Goal: Information Seeking & Learning: Learn about a topic

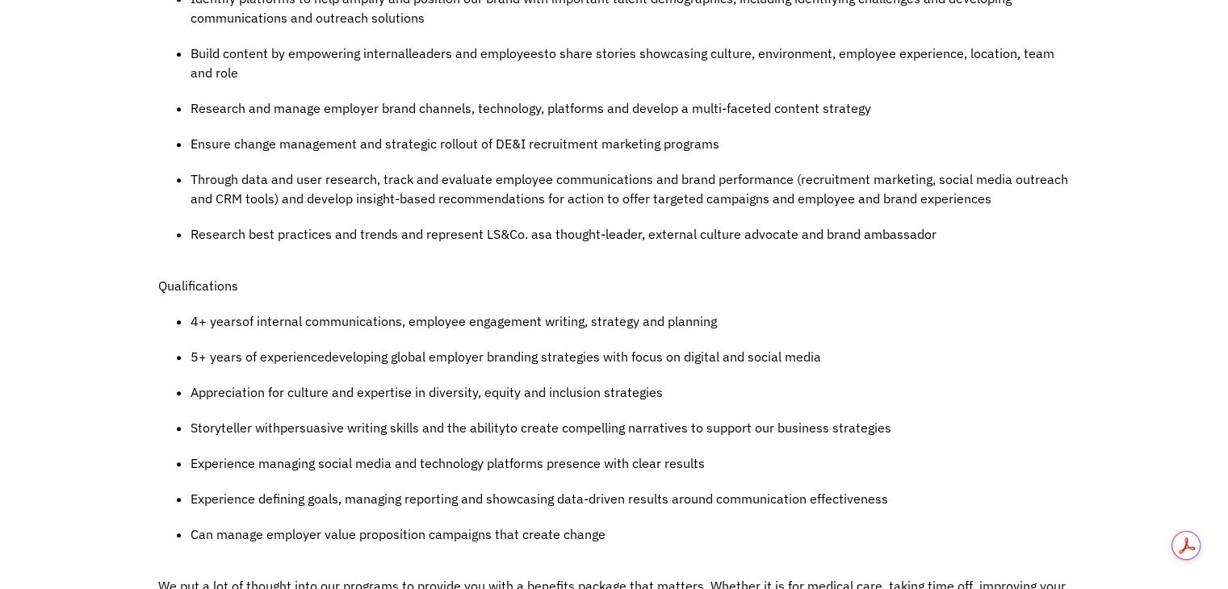
click at [1183, 226] on div "Job Description Filter using keywords Search JOB DESCRIPTION You’re an original…" at bounding box center [614, 172] width 1228 height 1973
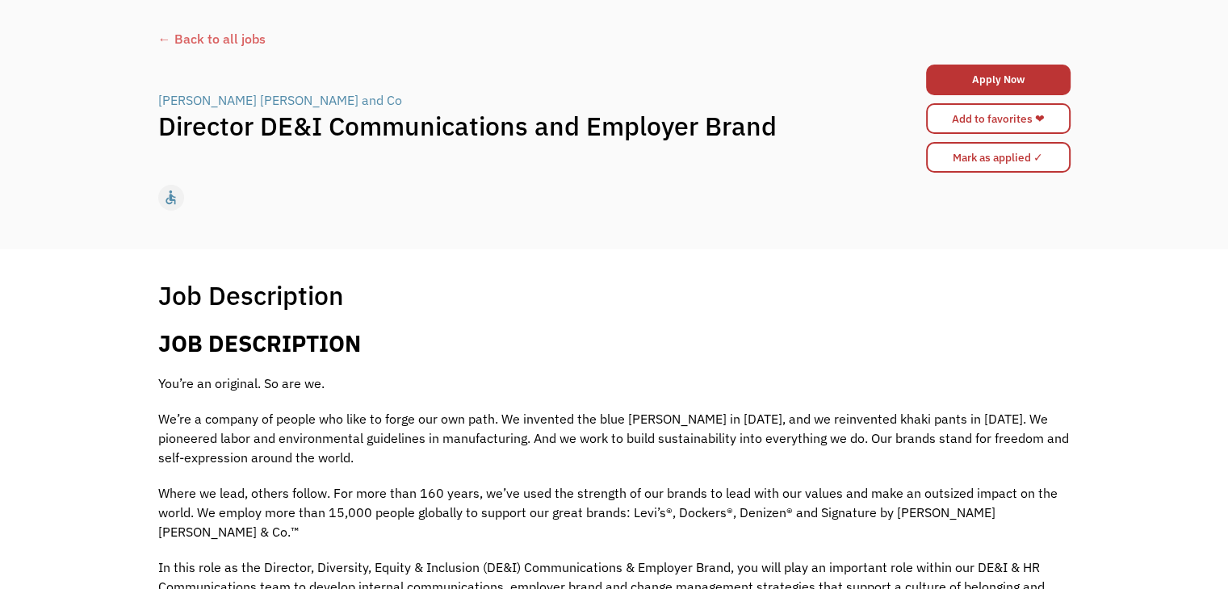
scroll to position [71, 0]
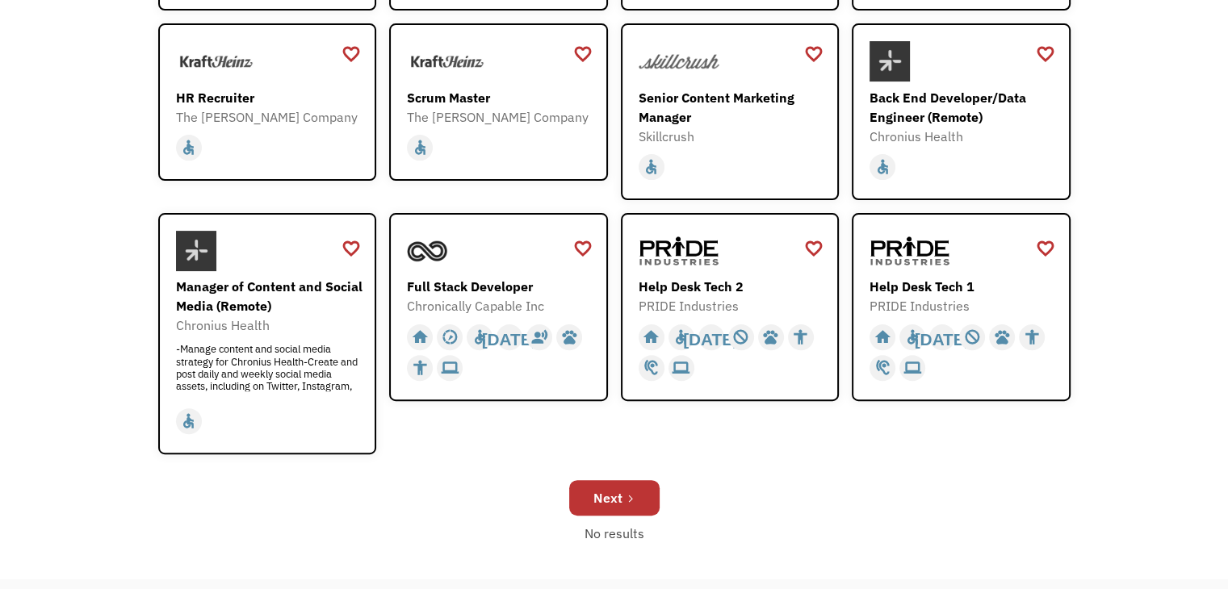
scroll to position [428, 0]
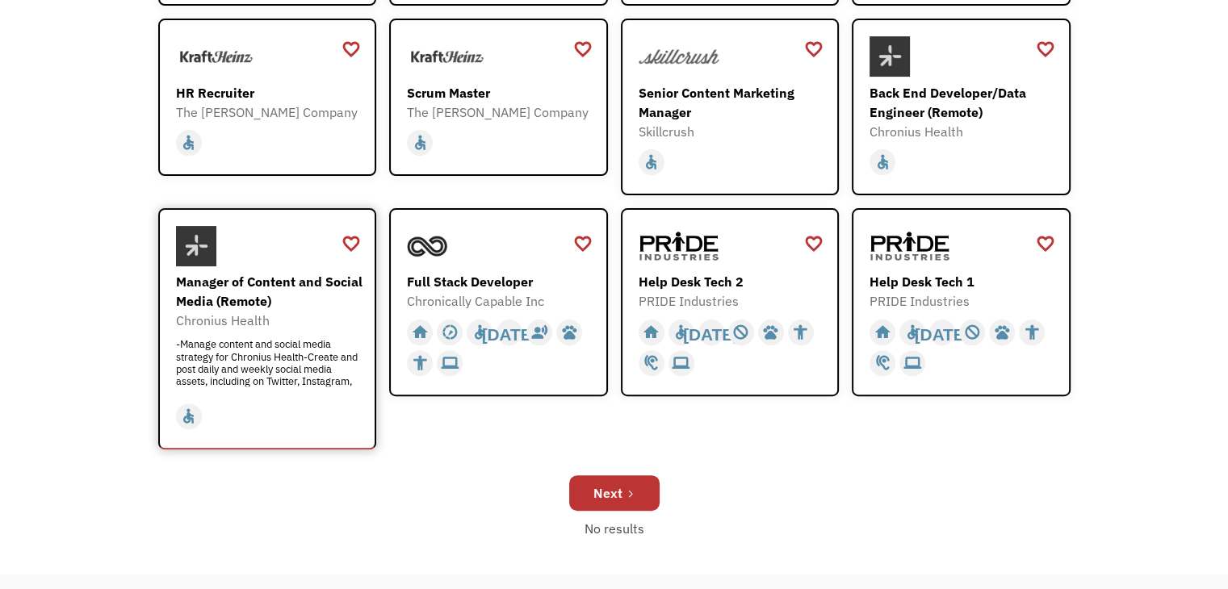
click at [319, 311] on div "Chronius Health" at bounding box center [269, 320] width 187 height 19
click at [608, 493] on div "Next" at bounding box center [607, 493] width 29 height 19
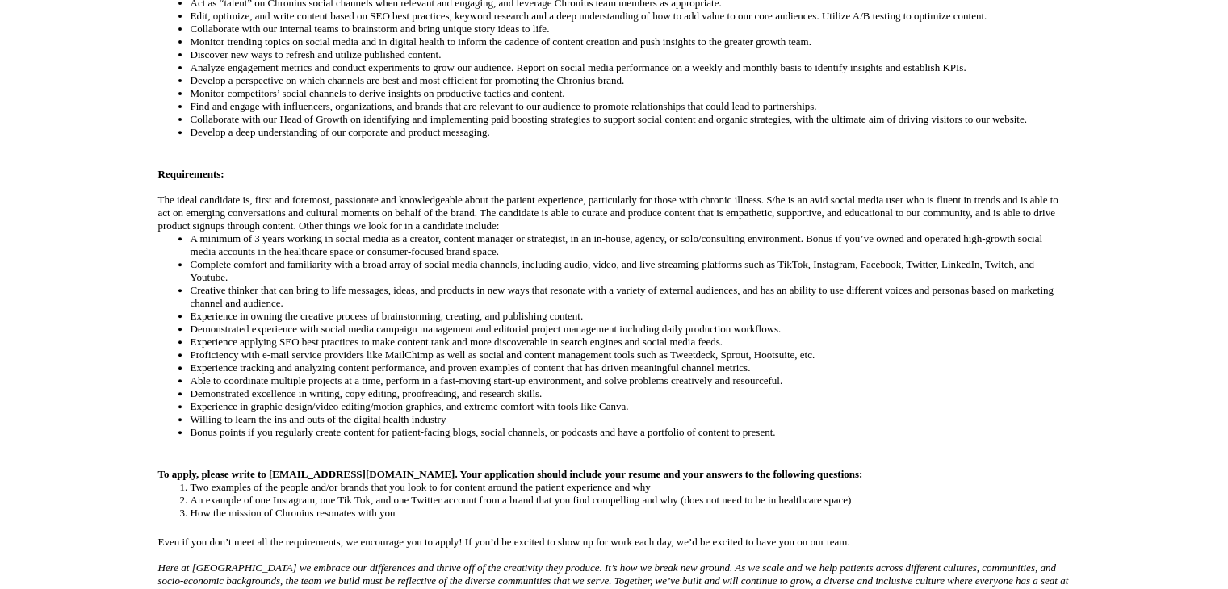
scroll to position [641, 0]
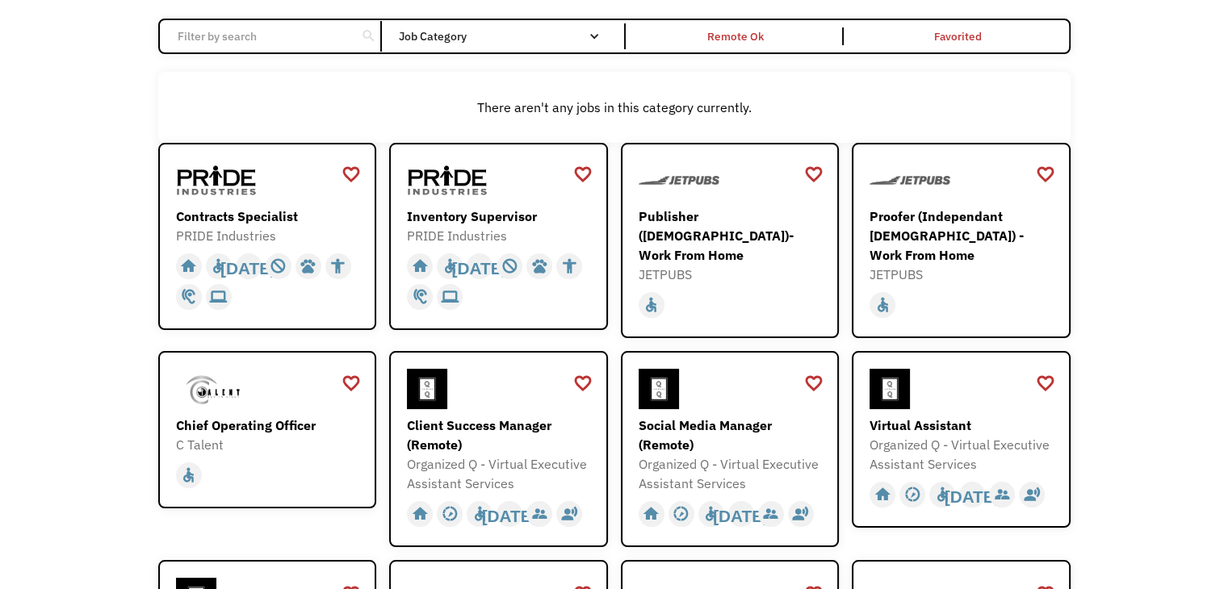
scroll to position [137, 0]
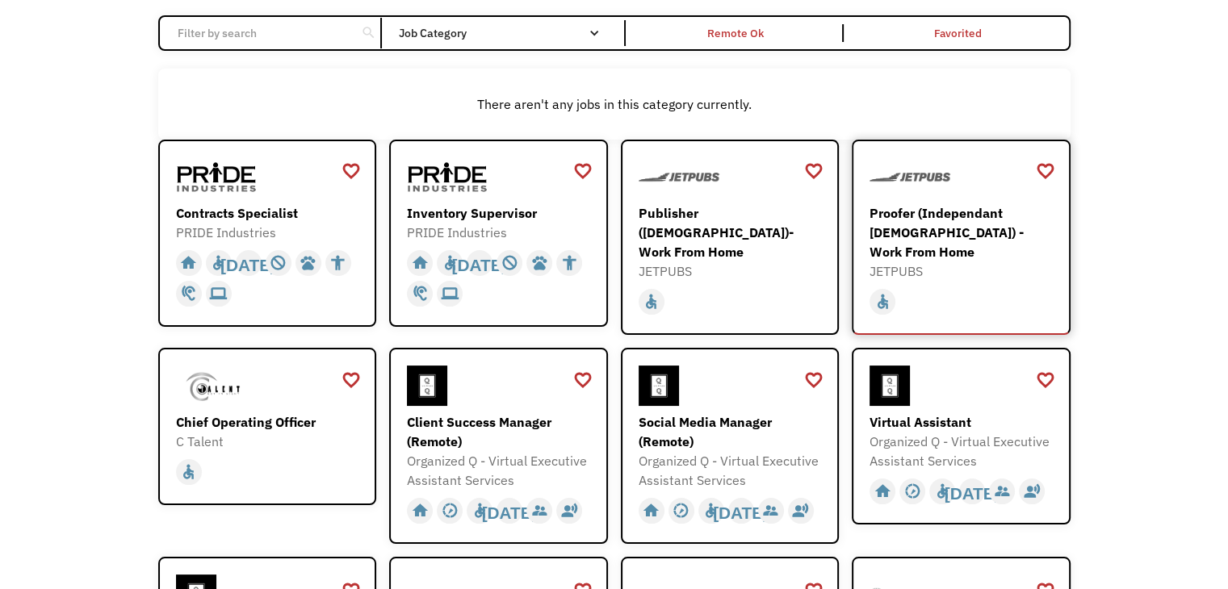
click at [958, 205] on div "Proofer (Independant [DEMOGRAPHIC_DATA]) - Work From Home" at bounding box center [963, 232] width 187 height 58
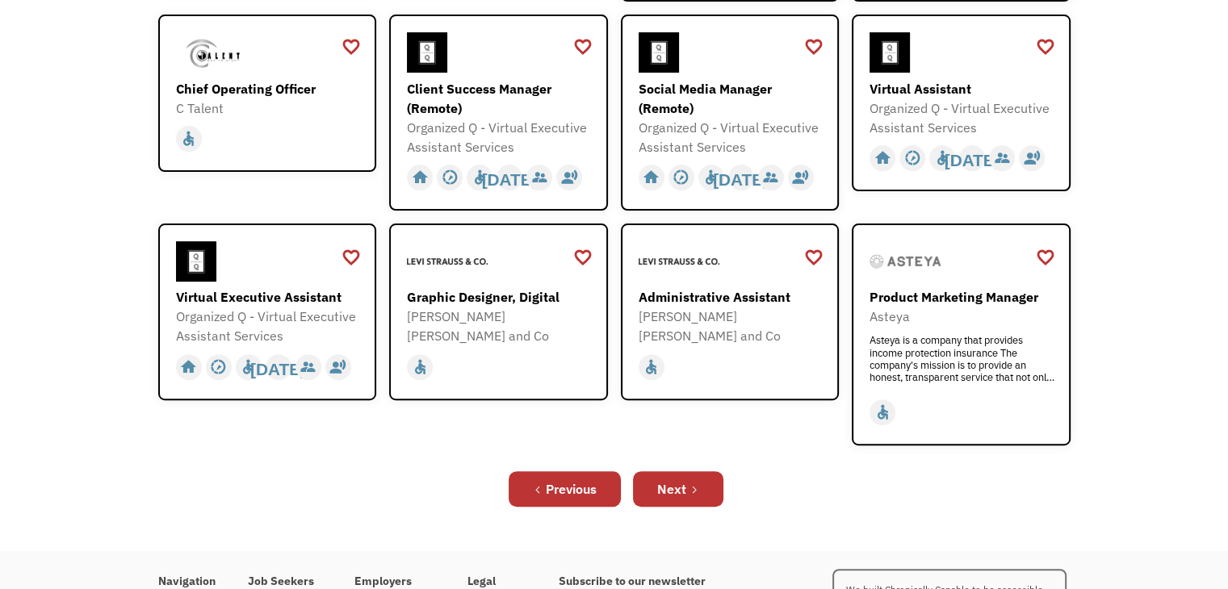
scroll to position [472, 0]
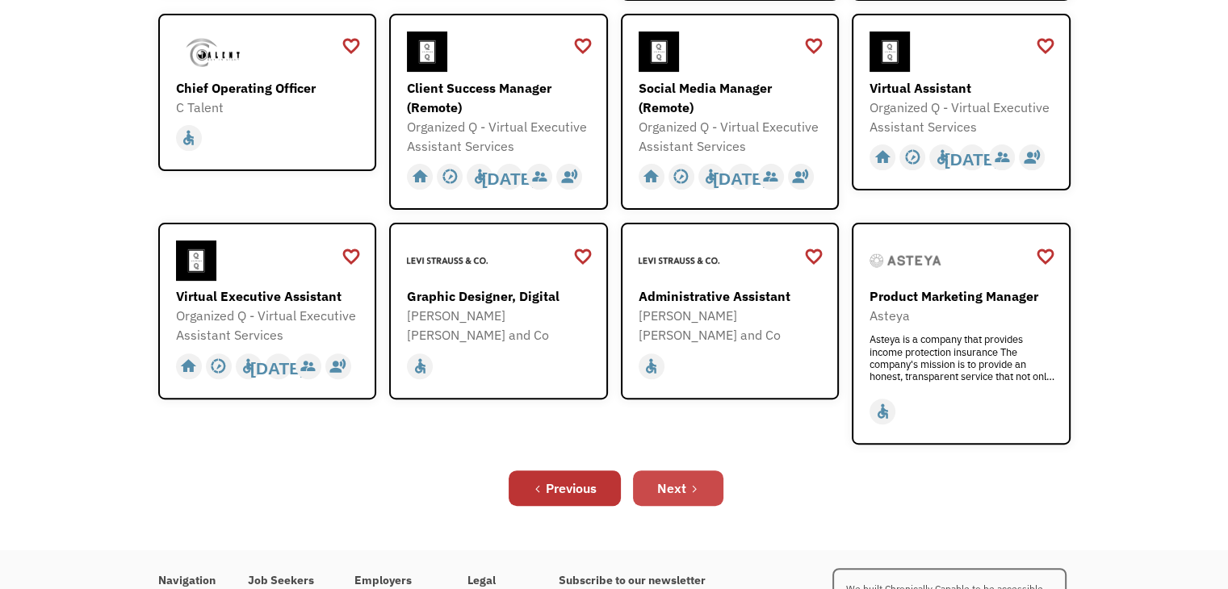
click at [675, 479] on div "Next" at bounding box center [671, 488] width 29 height 19
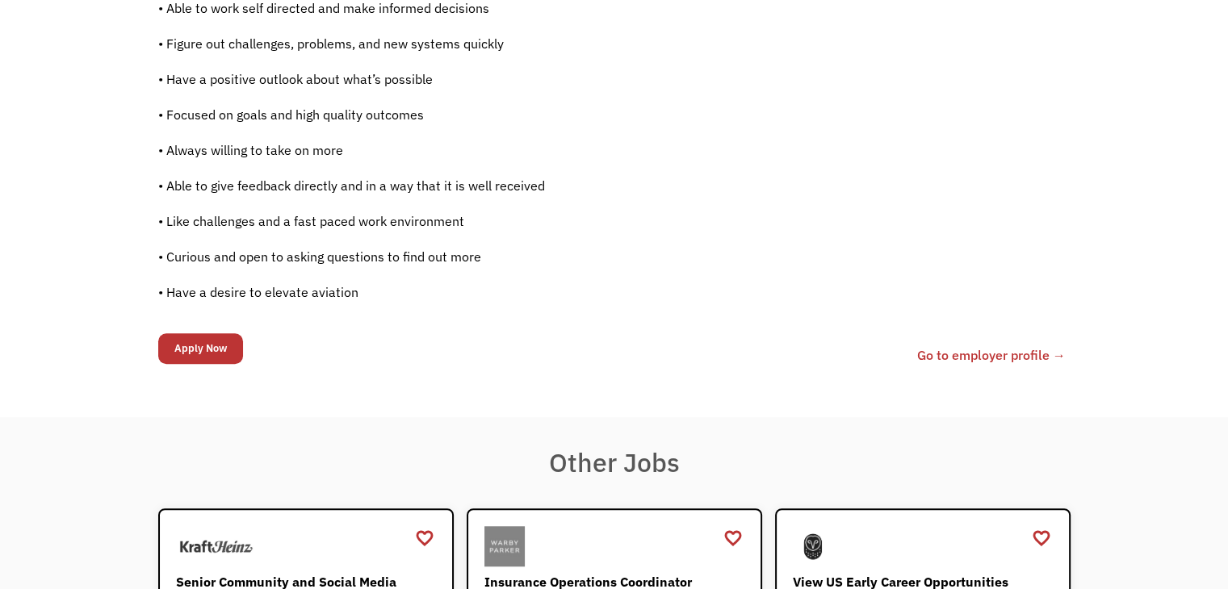
scroll to position [1192, 0]
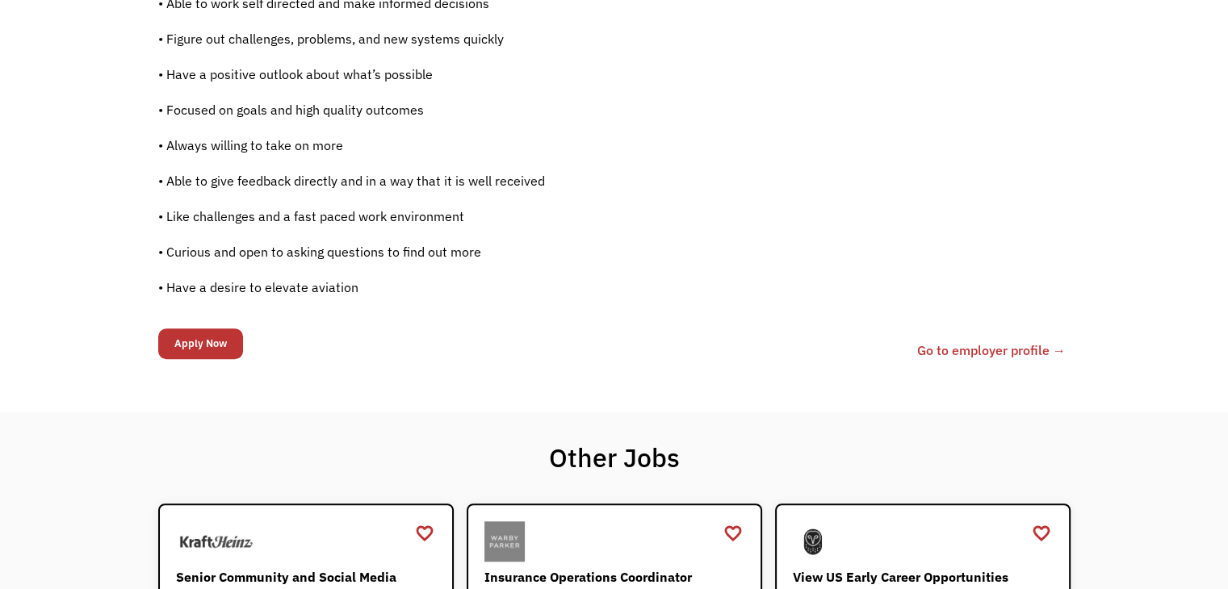
click at [1014, 346] on link "Go to employer profile →" at bounding box center [991, 350] width 149 height 19
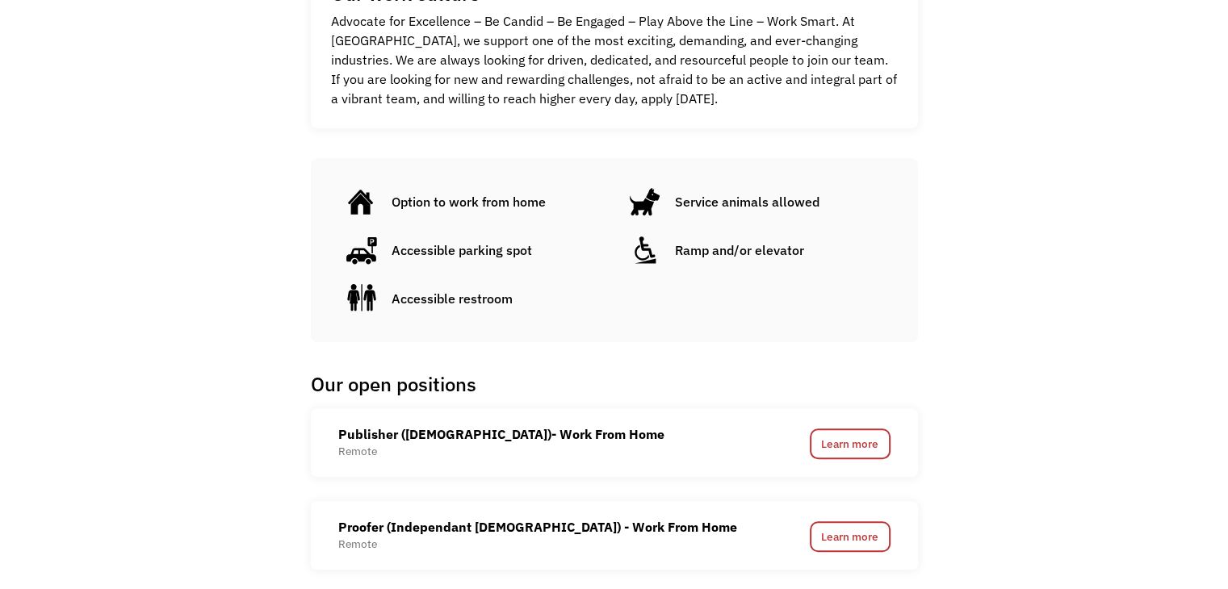
scroll to position [862, 0]
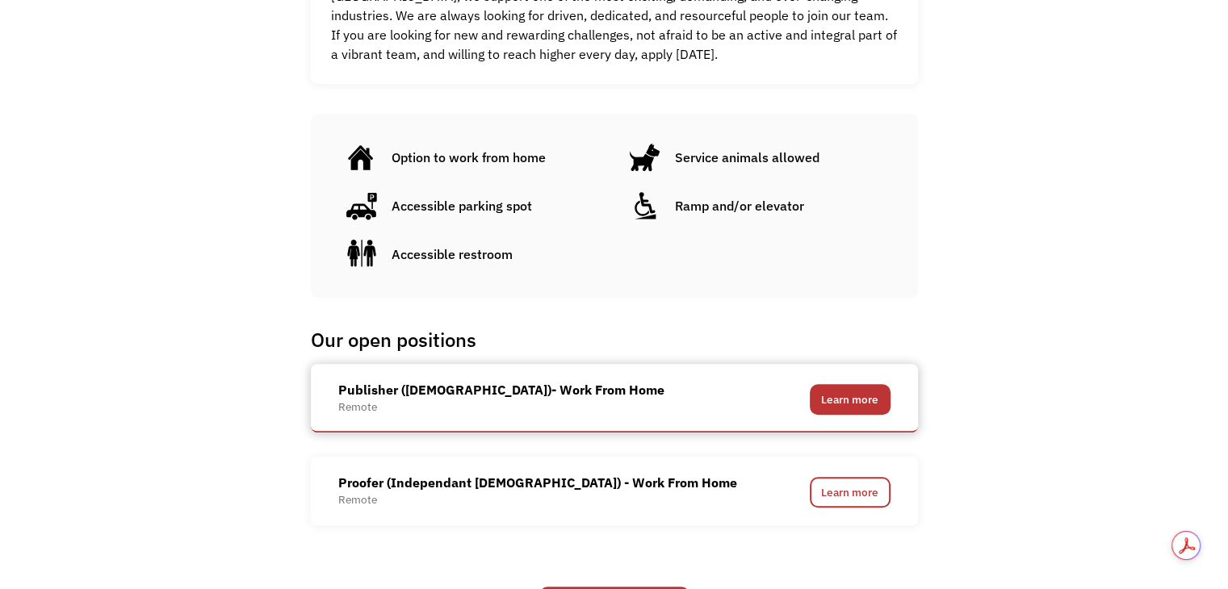
click at [857, 405] on link "Learn more" at bounding box center [850, 399] width 81 height 31
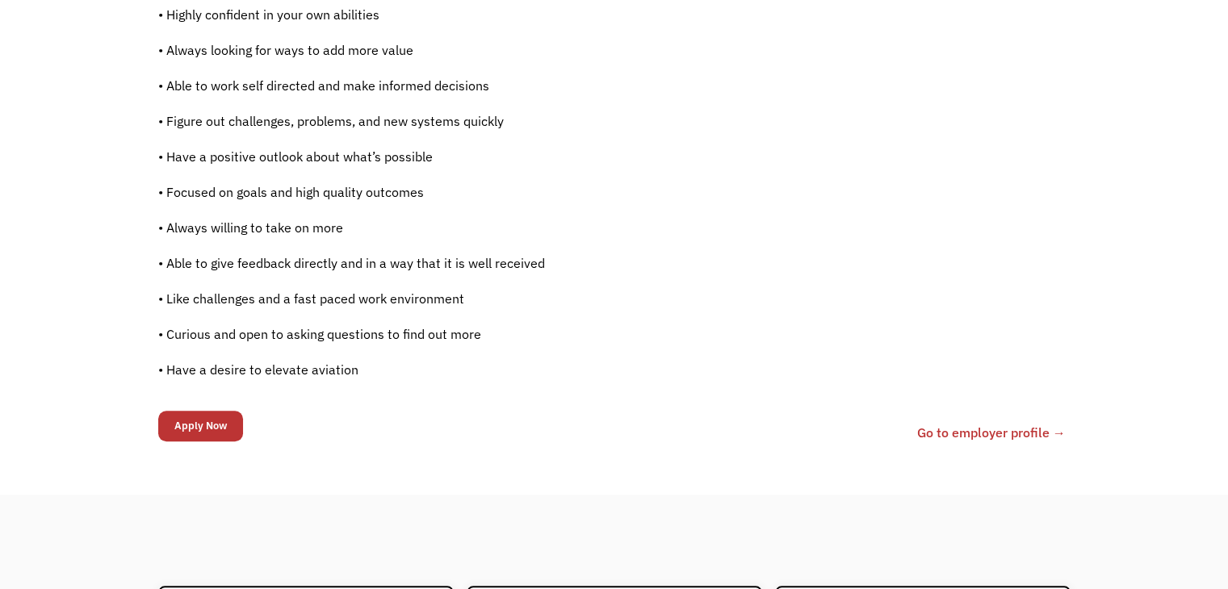
scroll to position [1221, 0]
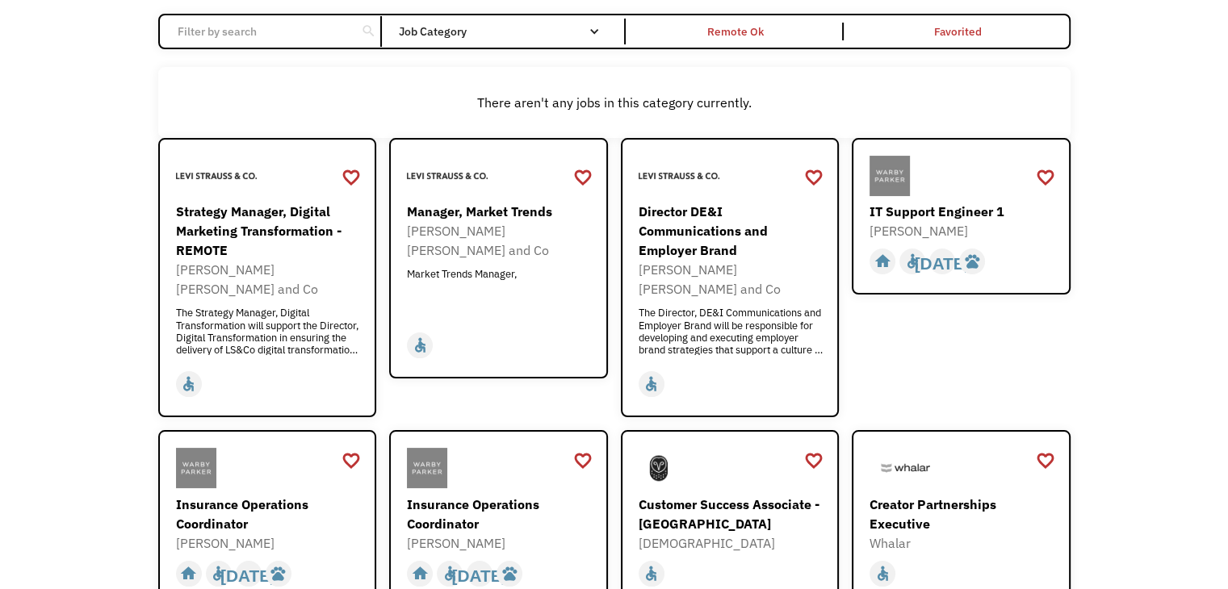
scroll to position [140, 0]
click at [480, 213] on div "Manager, Market Trends" at bounding box center [500, 209] width 187 height 19
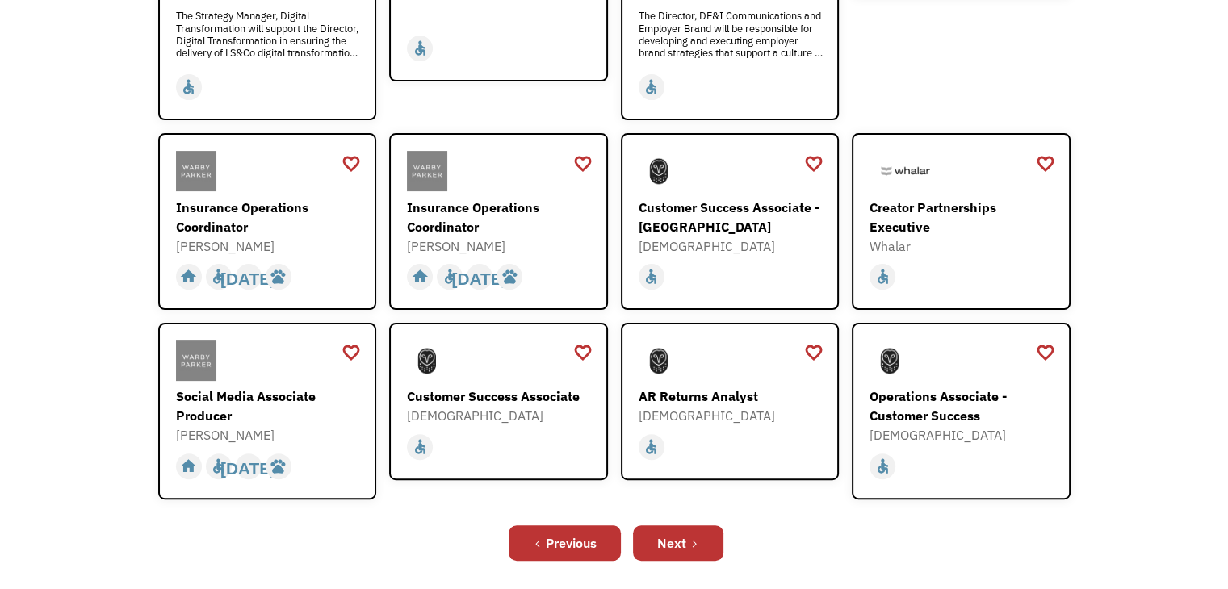
scroll to position [439, 0]
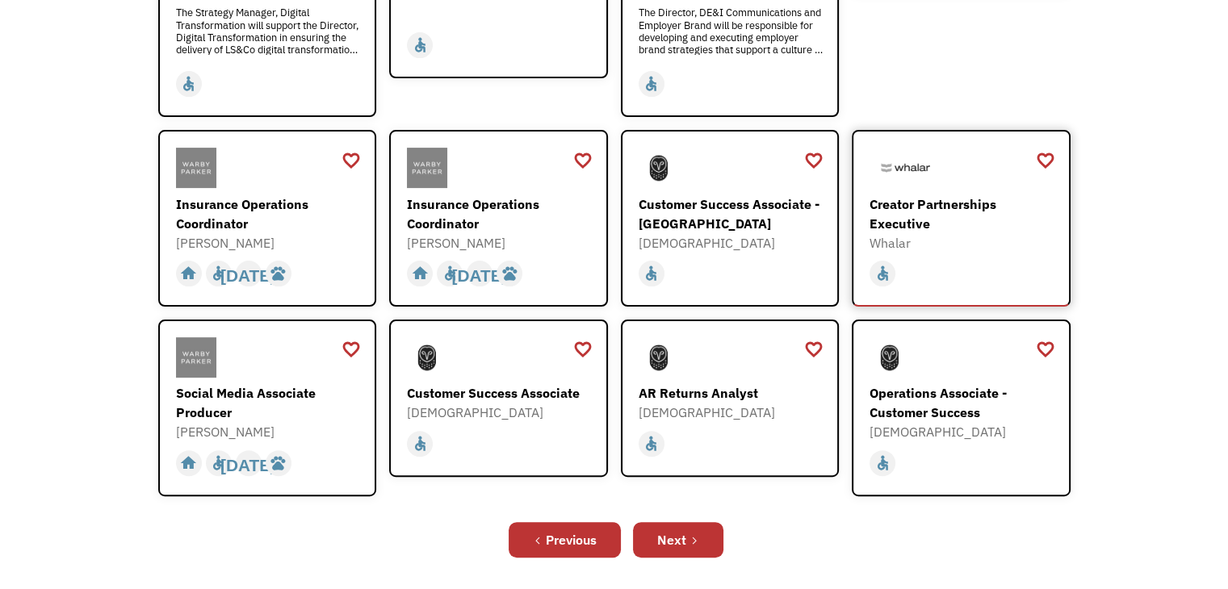
click at [908, 206] on div "Creator Partnerships Executive" at bounding box center [963, 214] width 187 height 39
click at [1047, 149] on div "favorite_border" at bounding box center [1044, 161] width 19 height 24
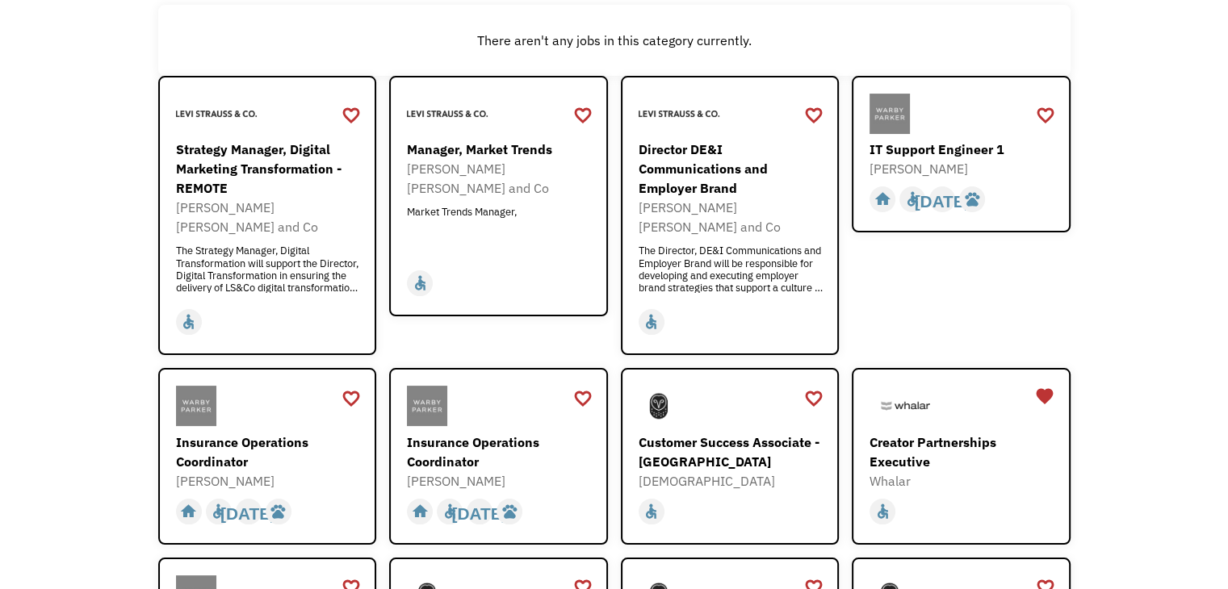
scroll to position [200, 0]
click at [584, 117] on div "favorite_border" at bounding box center [581, 116] width 19 height 24
click at [811, 111] on div "favorite_border" at bounding box center [813, 116] width 19 height 24
click at [249, 153] on div "Strategy Manager, Digital Marketing Transformation - REMOTE" at bounding box center [269, 169] width 187 height 58
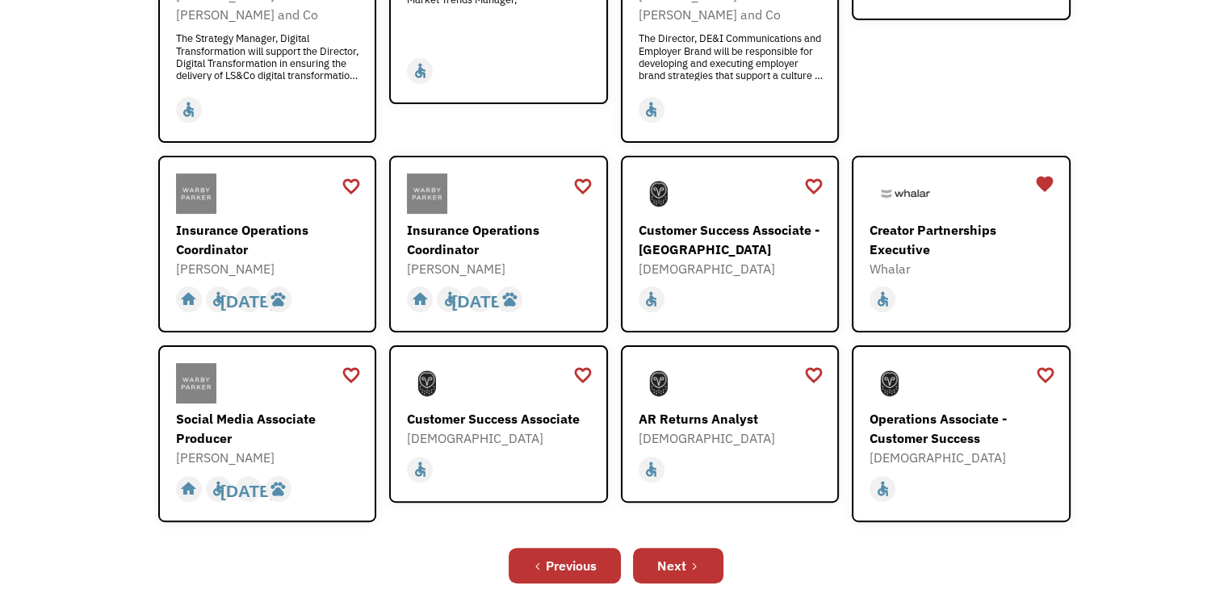
scroll to position [491, 0]
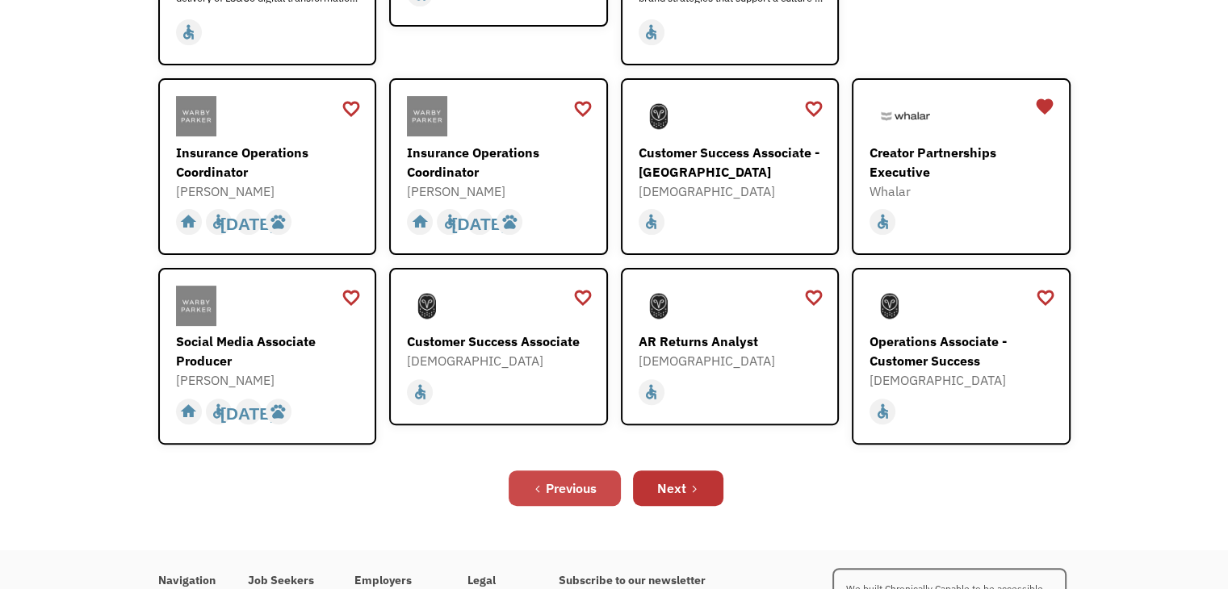
click at [533, 484] on icon "Previous Page" at bounding box center [538, 489] width 10 height 10
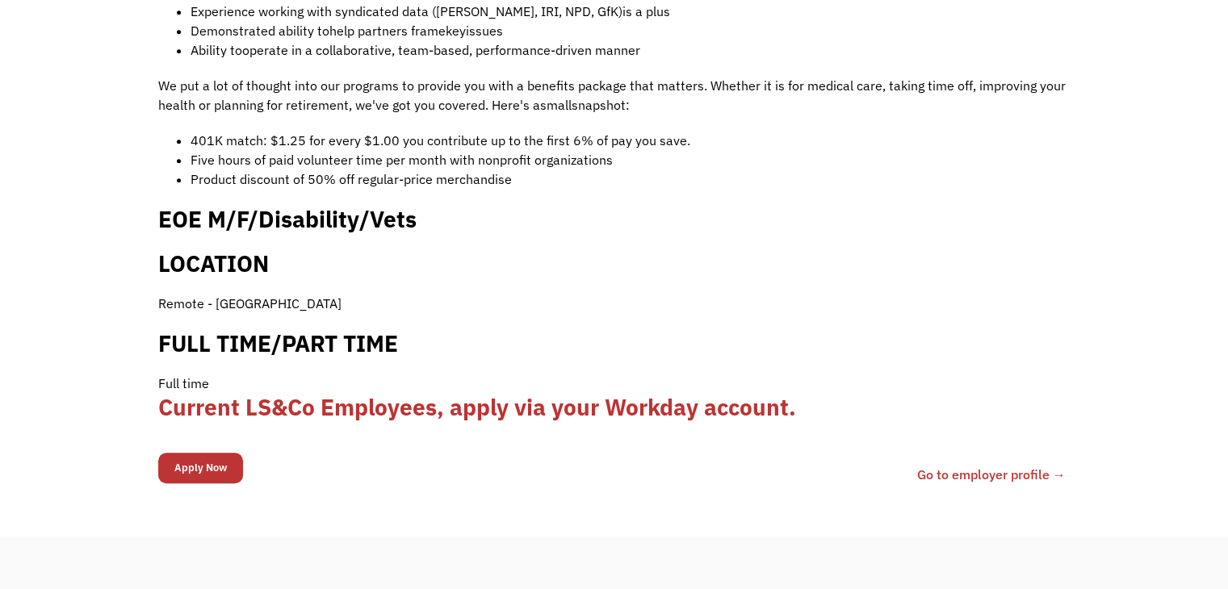
scroll to position [1134, 0]
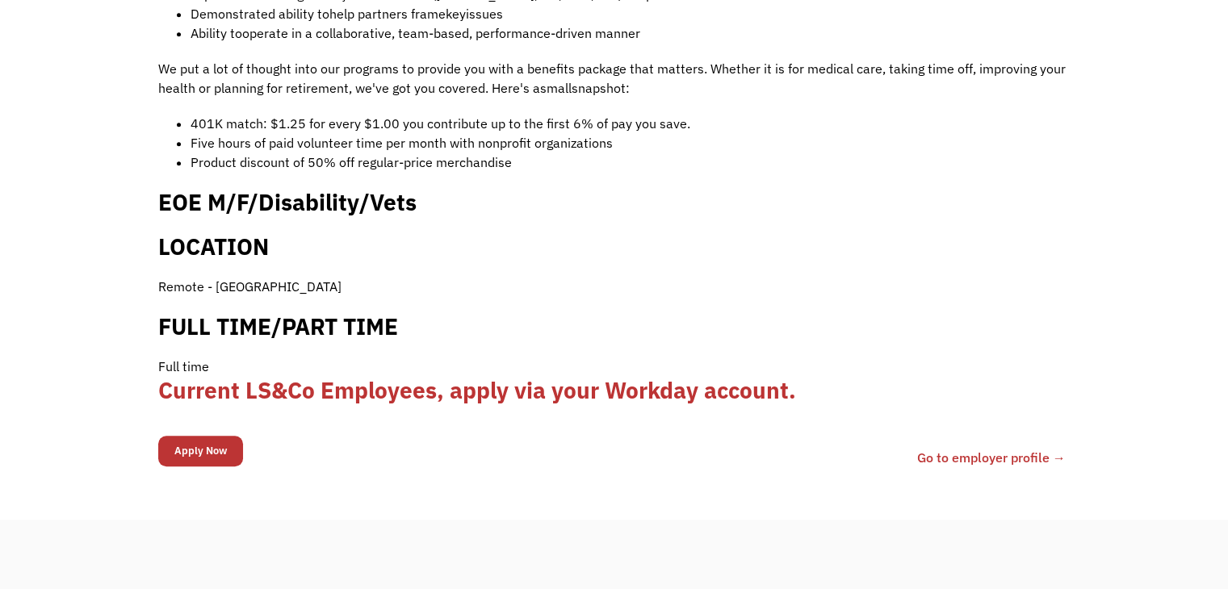
drag, startPoint x: 0, startPoint y: 0, endPoint x: 1239, endPoint y: 357, distance: 1289.8
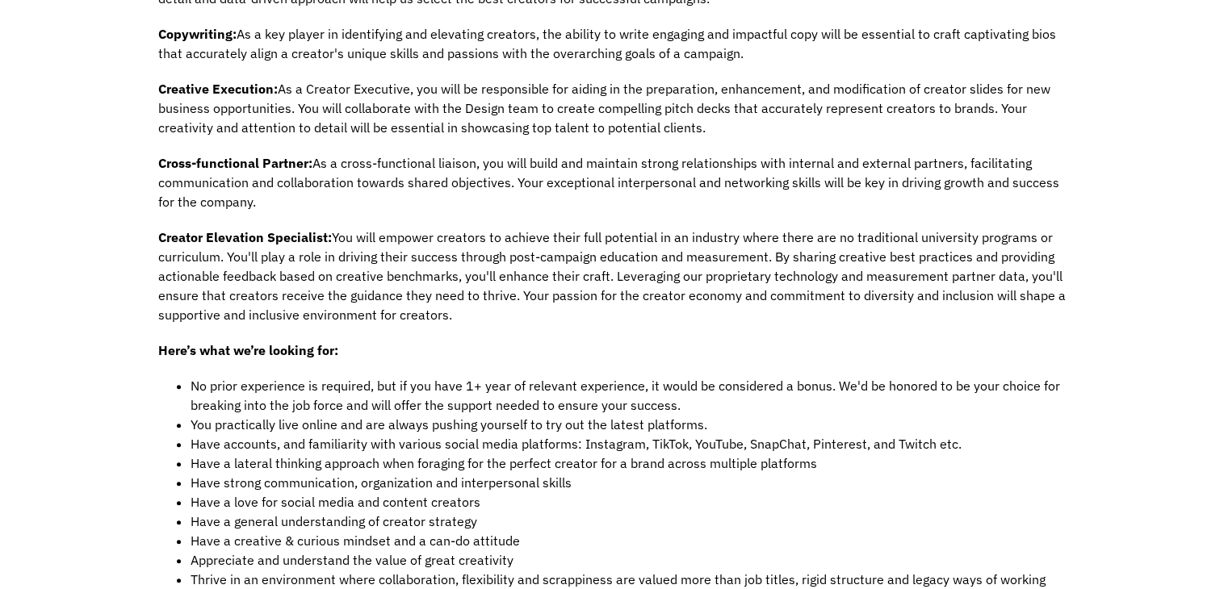
scroll to position [1260, 0]
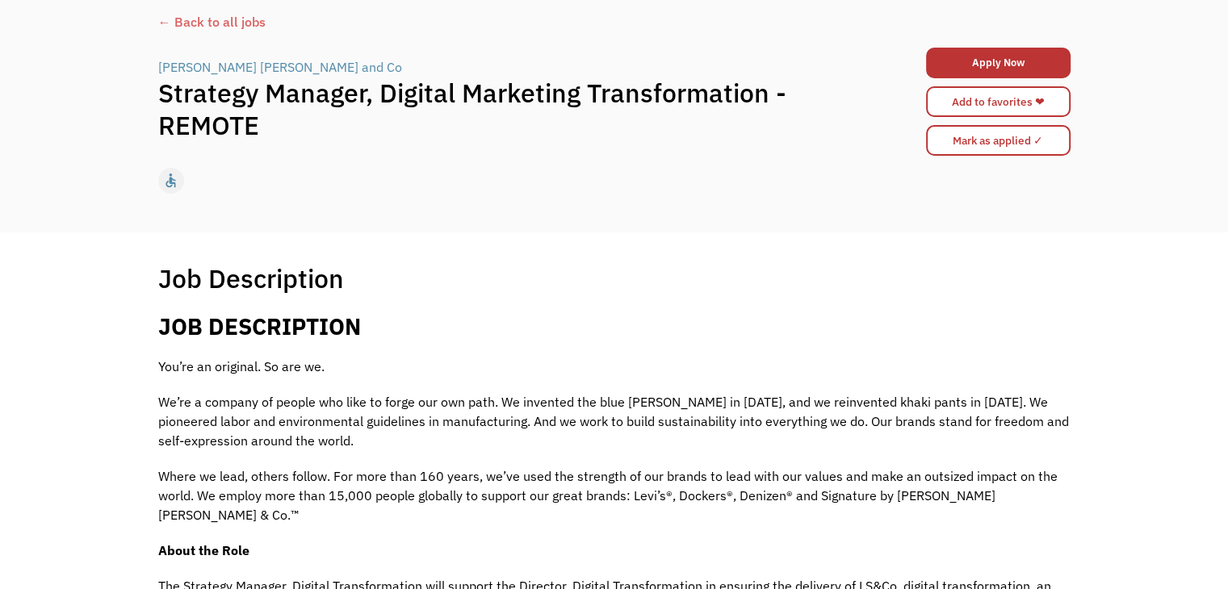
scroll to position [48, 0]
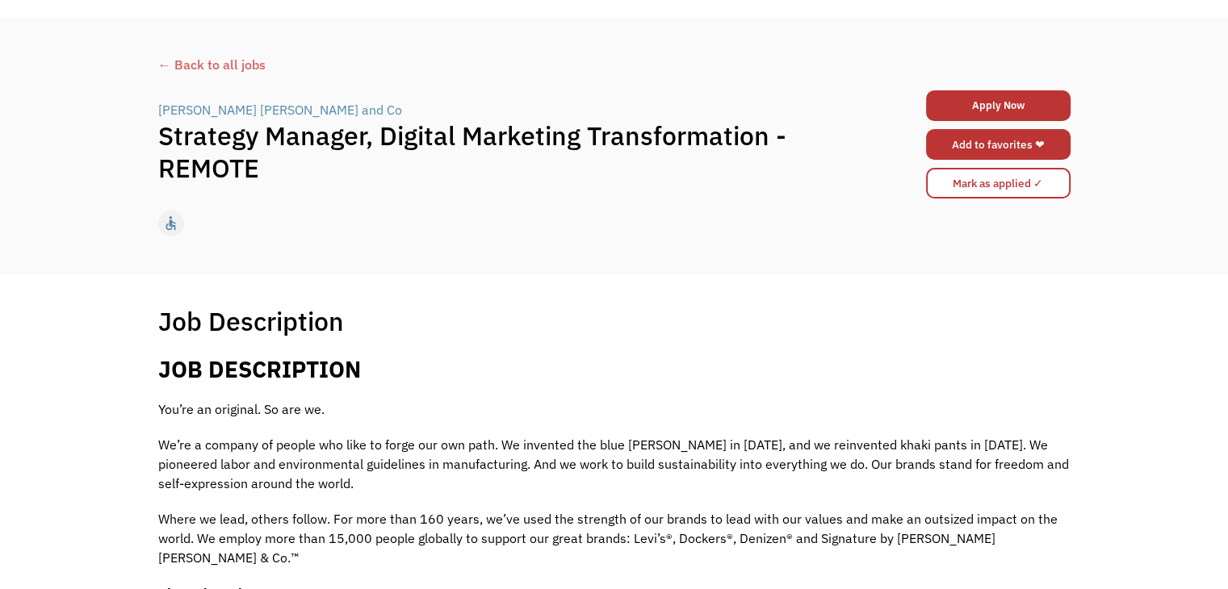
click at [1017, 156] on link "Add to favorites ❤" at bounding box center [998, 144] width 145 height 31
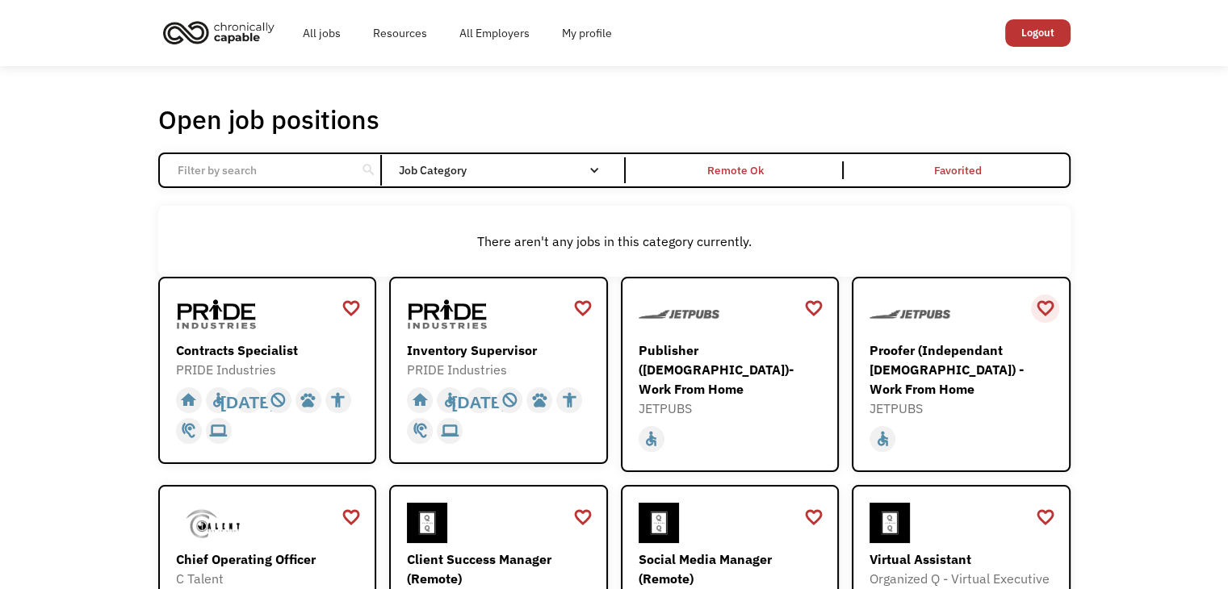
click at [1045, 312] on div "favorite_border" at bounding box center [1044, 308] width 19 height 24
click at [815, 308] on div "favorite_border" at bounding box center [813, 308] width 19 height 24
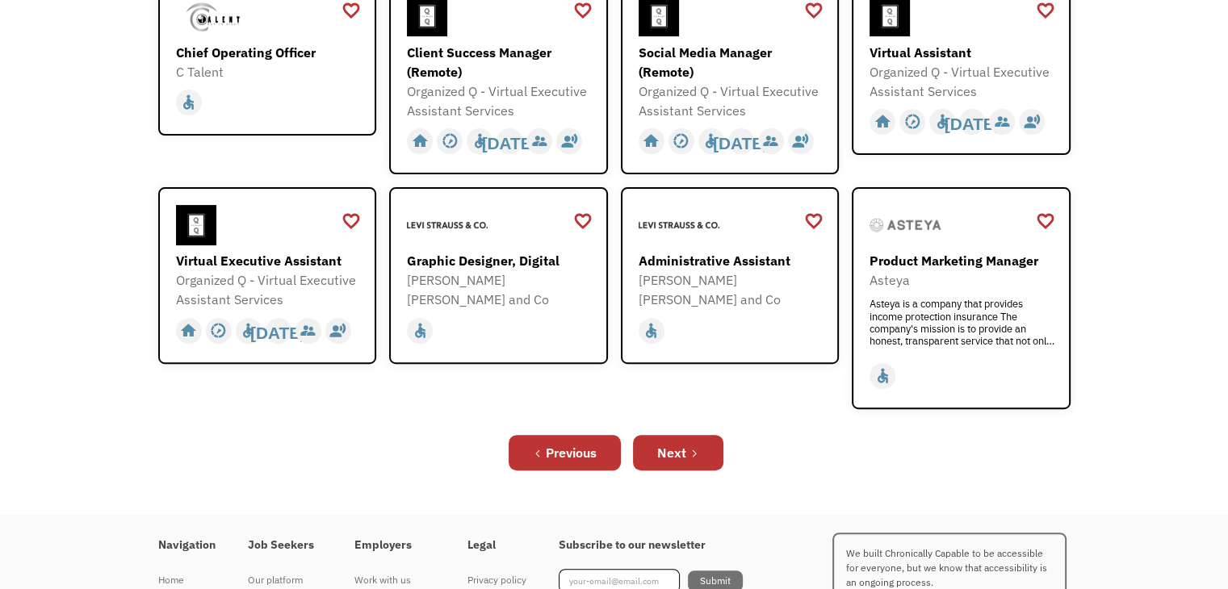
scroll to position [520, 0]
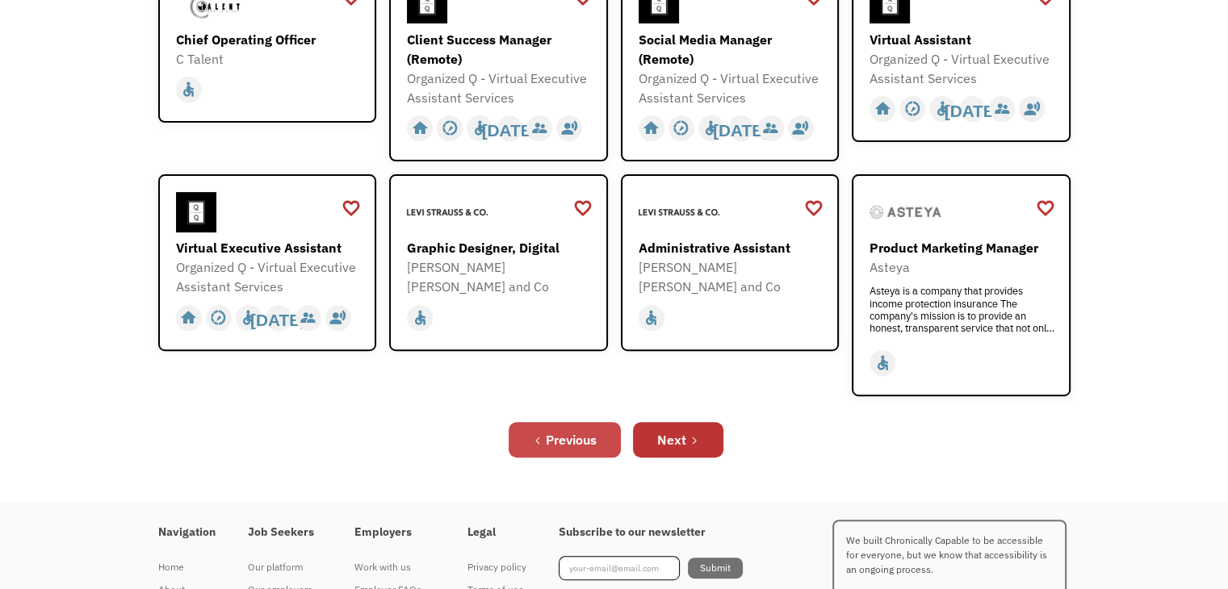
click at [581, 430] on div "Previous" at bounding box center [571, 439] width 51 height 19
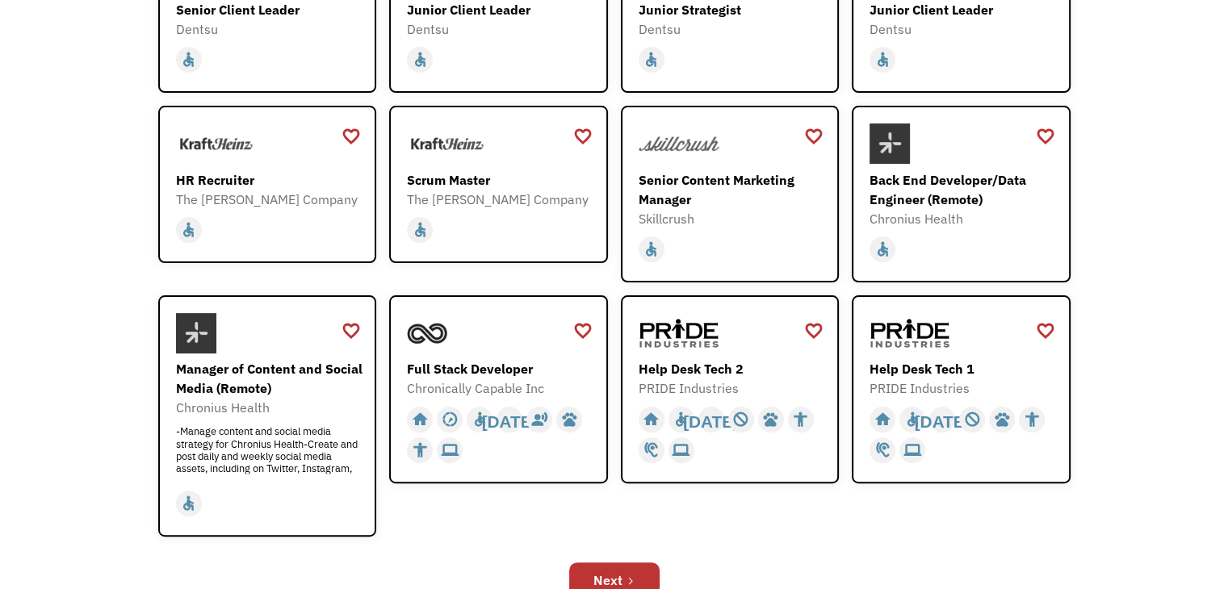
scroll to position [357, 0]
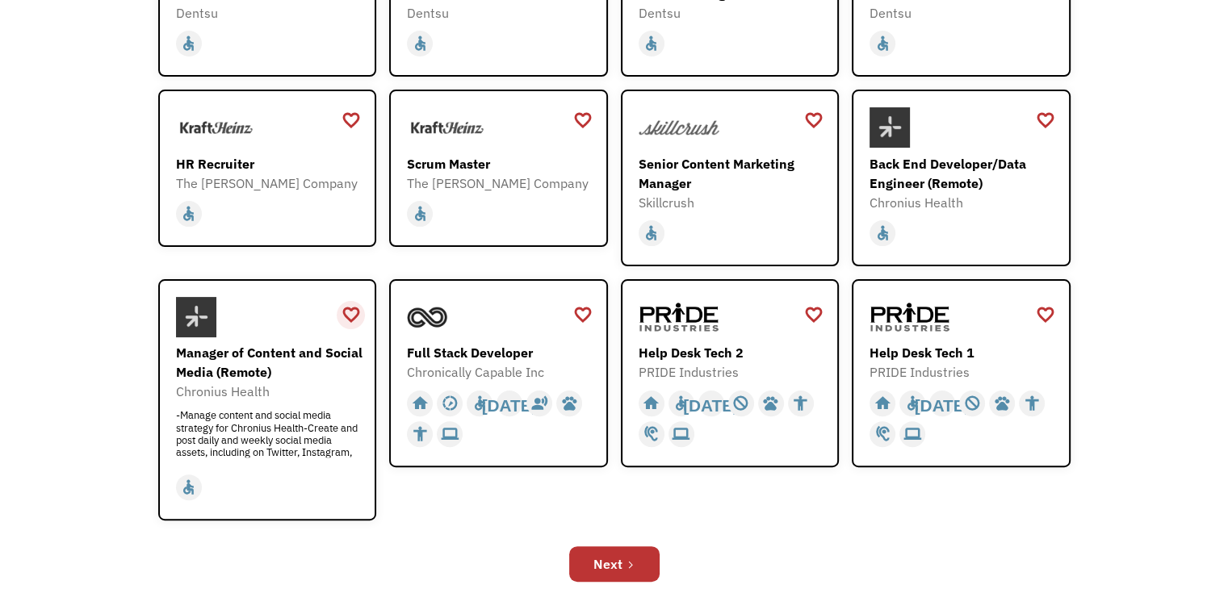
click at [352, 315] on div "favorite_border" at bounding box center [351, 315] width 19 height 24
click at [623, 552] on link "Next" at bounding box center [614, 565] width 90 height 36
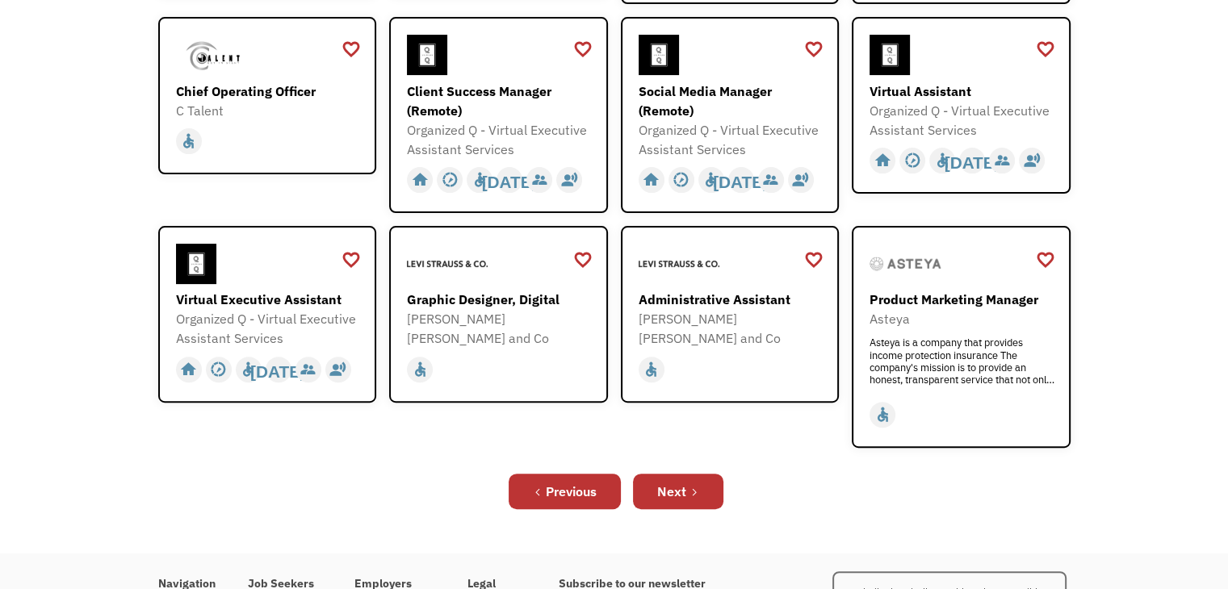
scroll to position [488, 0]
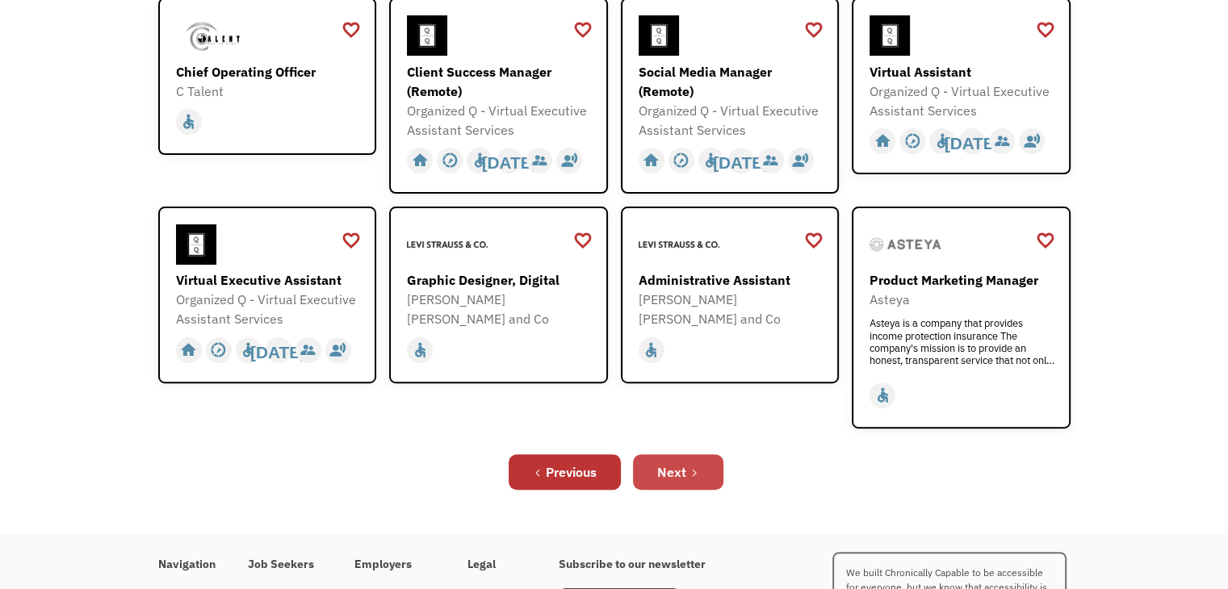
click at [701, 455] on link "Next" at bounding box center [678, 473] width 90 height 36
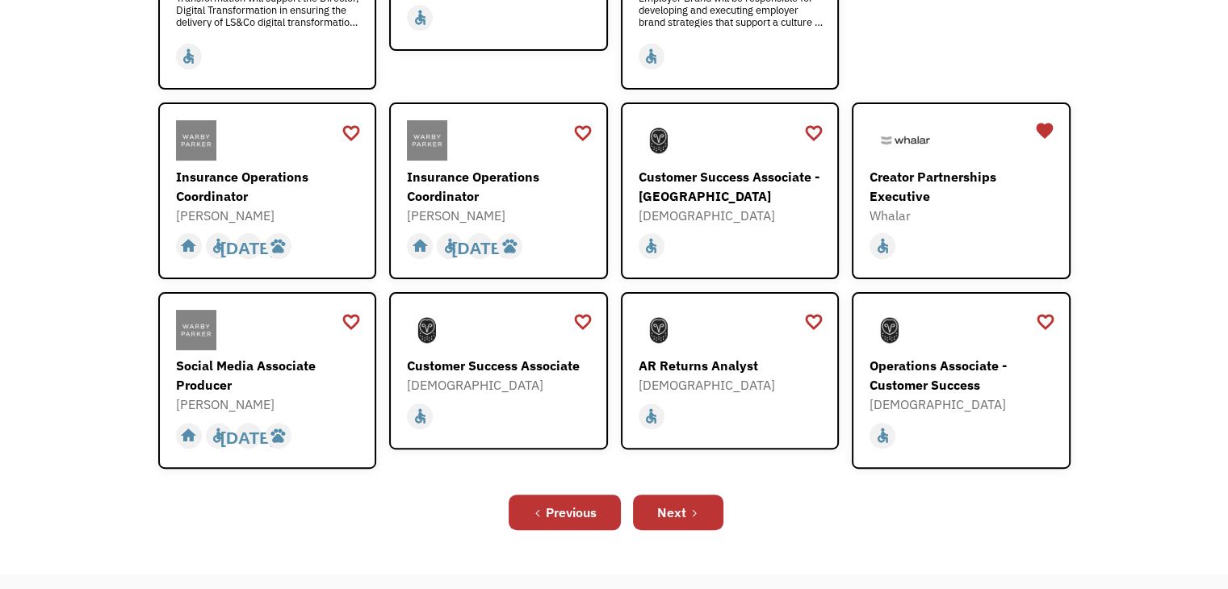
scroll to position [474, 0]
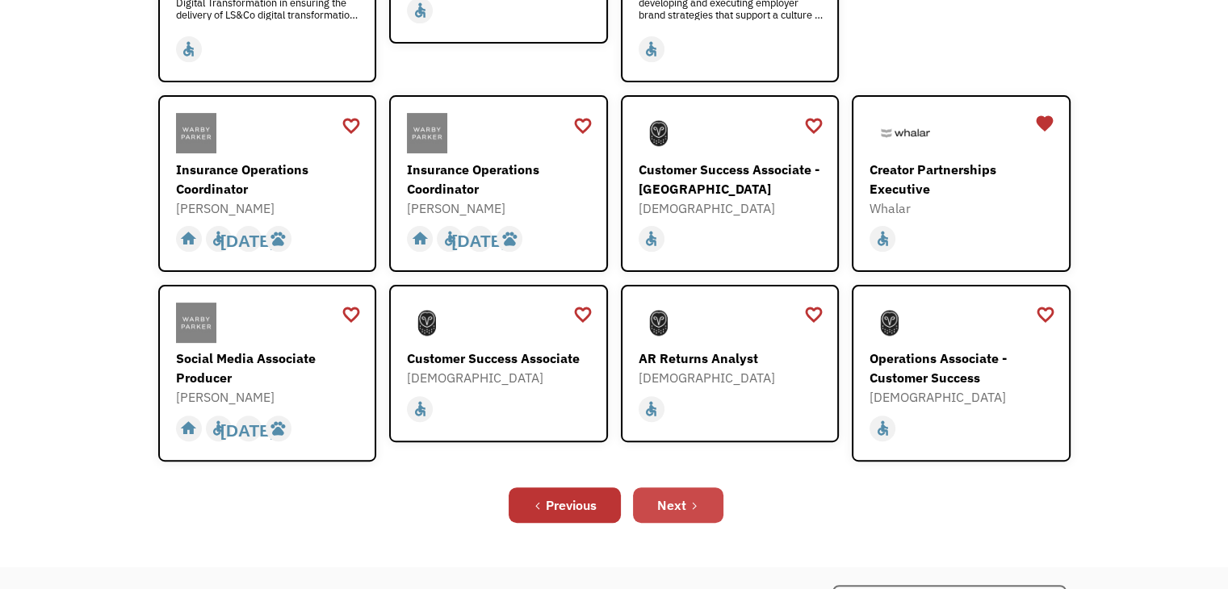
click at [690, 501] on icon "Next Page" at bounding box center [695, 506] width 10 height 10
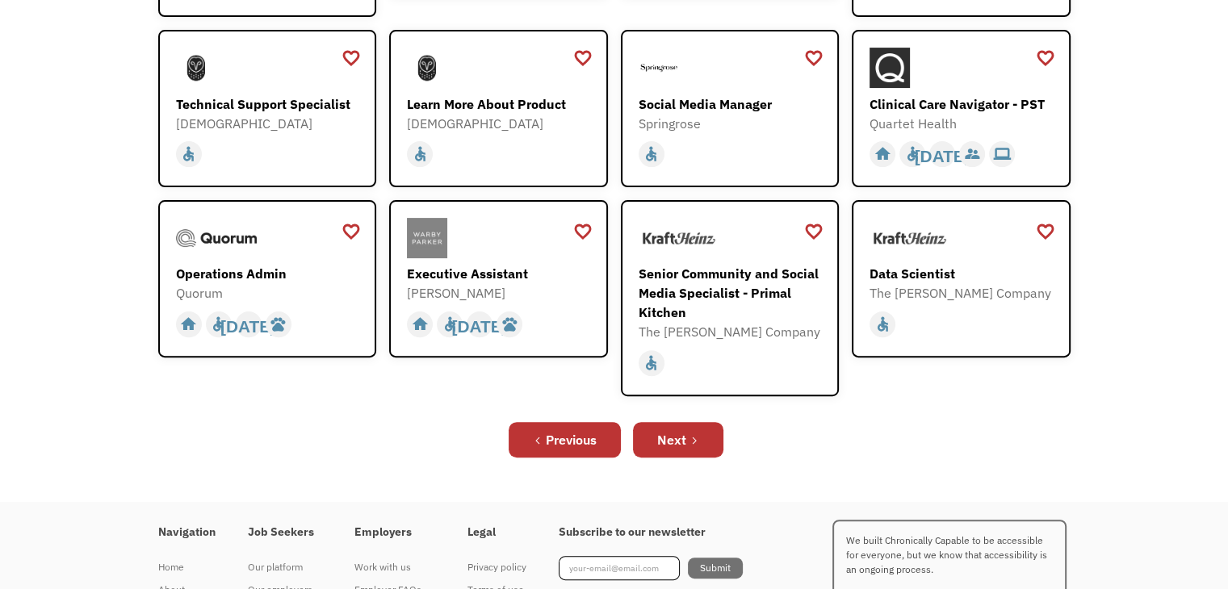
scroll to position [438, 0]
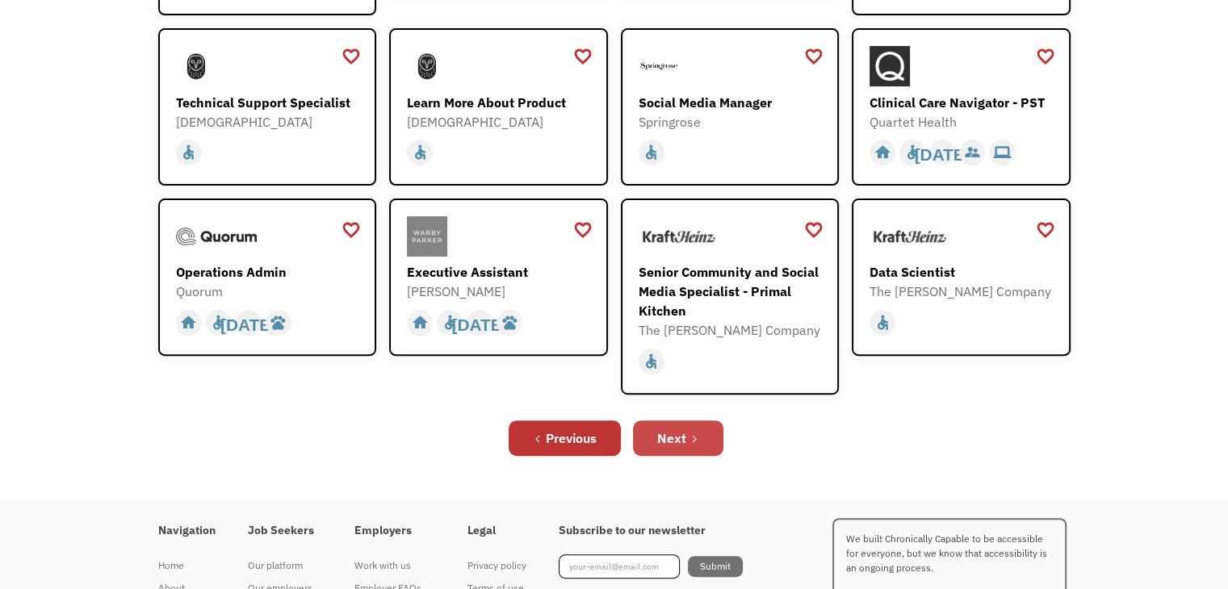
click at [704, 440] on link "Next" at bounding box center [678, 439] width 90 height 36
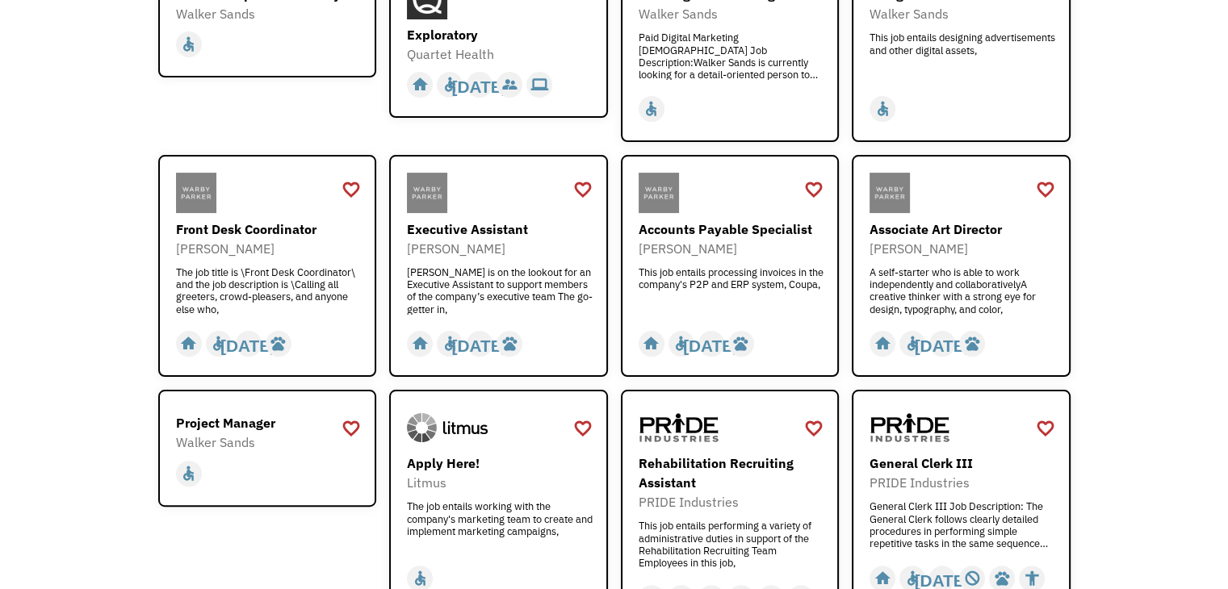
scroll to position [317, 0]
click at [561, 24] on div "Exploratory" at bounding box center [500, 33] width 187 height 19
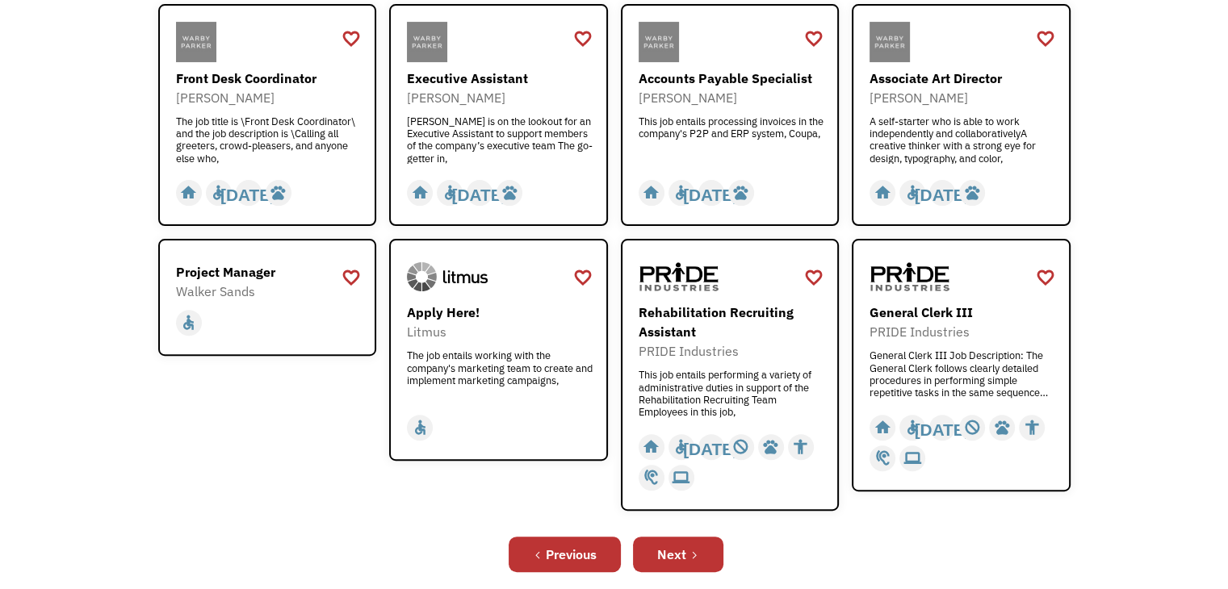
scroll to position [497, 0]
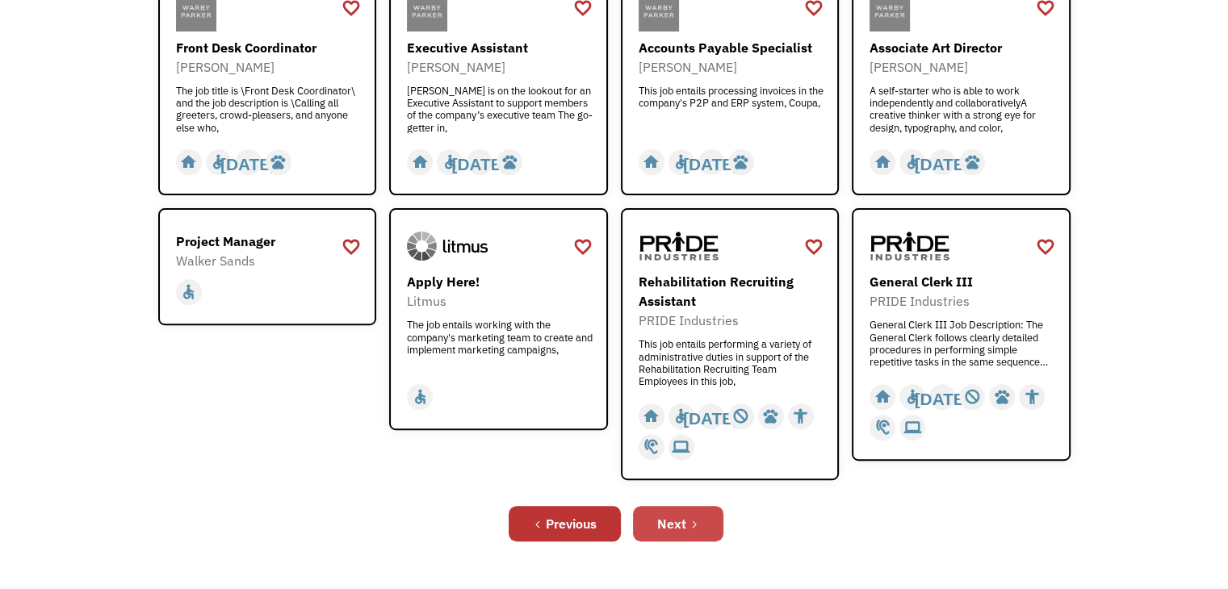
click at [702, 518] on link "Next" at bounding box center [678, 524] width 90 height 36
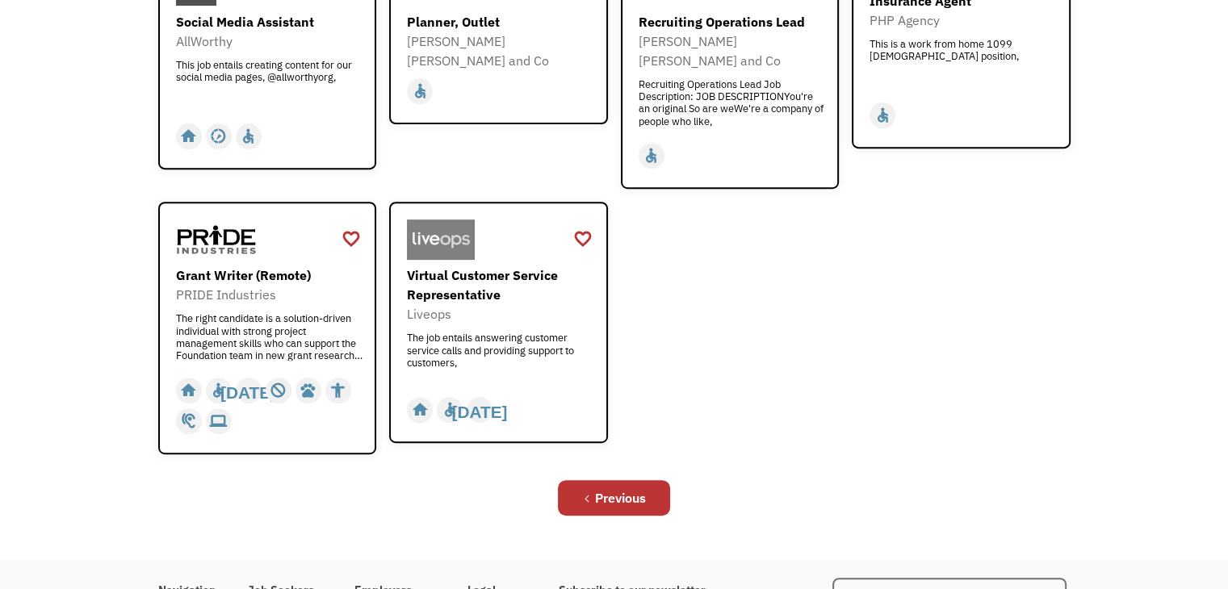
scroll to position [636, 0]
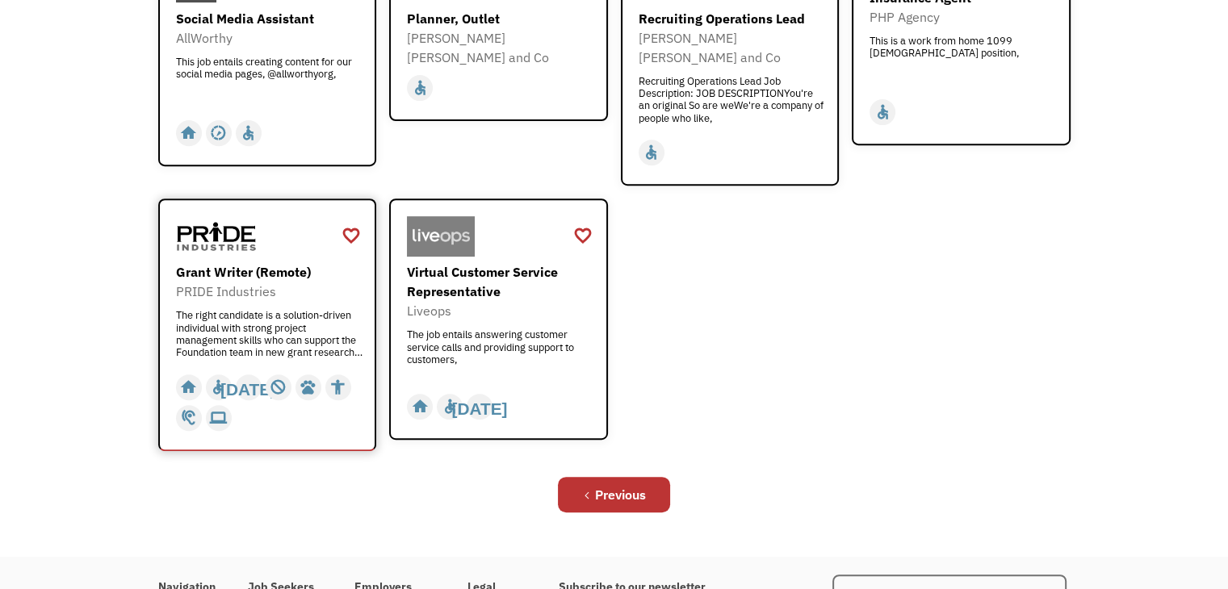
click at [282, 309] on div "The right candidate is a solution-driven individual with strong project managem…" at bounding box center [269, 333] width 187 height 48
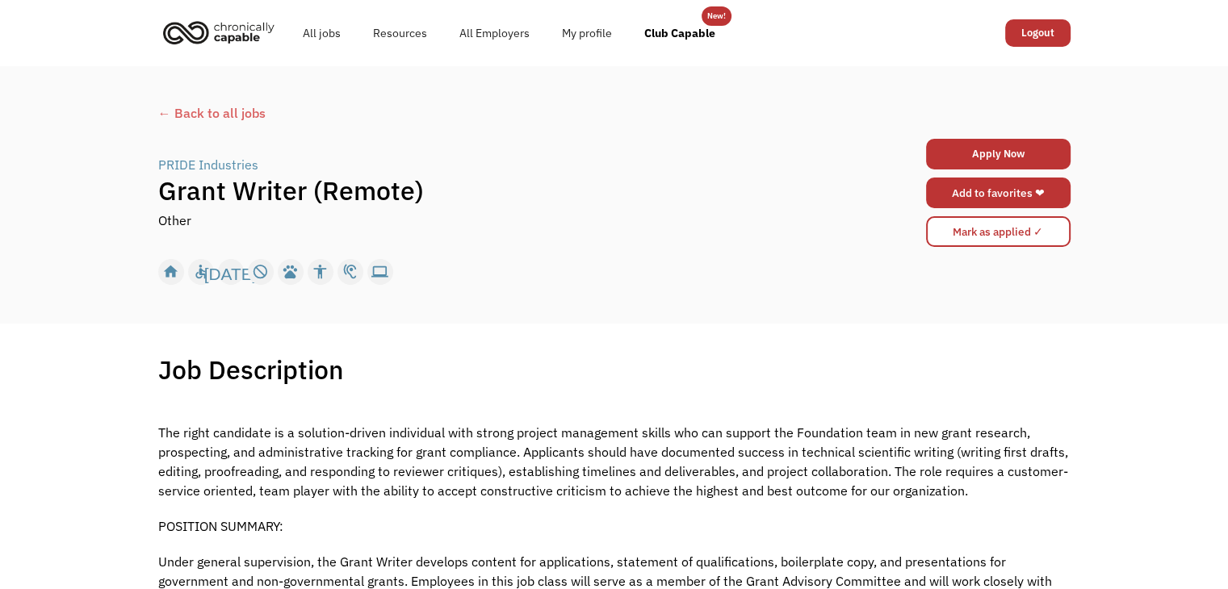
click at [1016, 188] on link "Add to favorites ❤" at bounding box center [998, 193] width 145 height 31
click at [171, 162] on div "PRIDE Industries" at bounding box center [208, 164] width 100 height 19
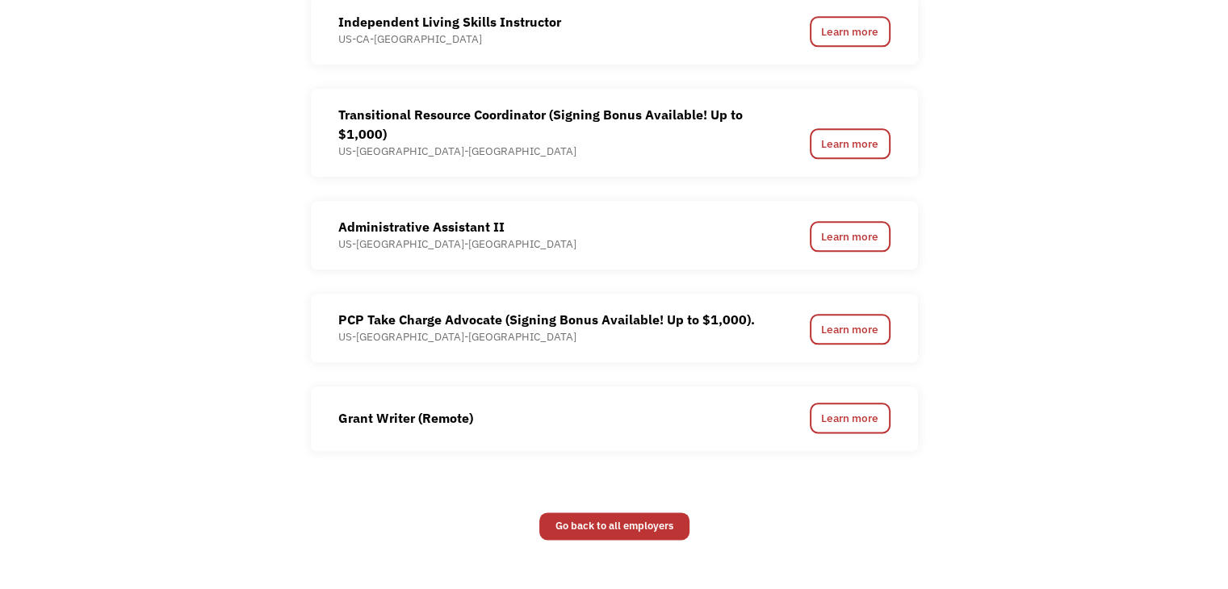
scroll to position [1876, 0]
